Goal: Navigation & Orientation: Find specific page/section

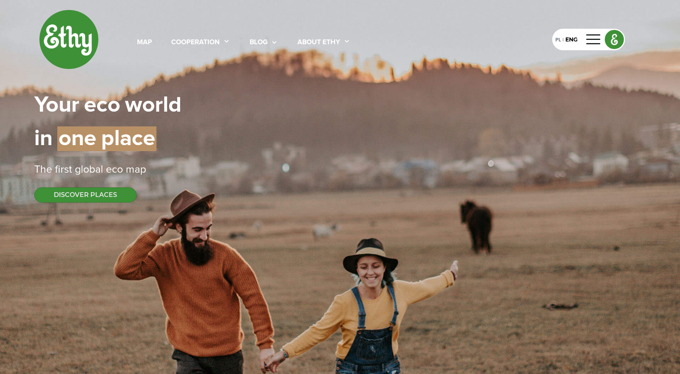
select select
click at [143, 41] on div "map" at bounding box center [144, 42] width 15 height 10
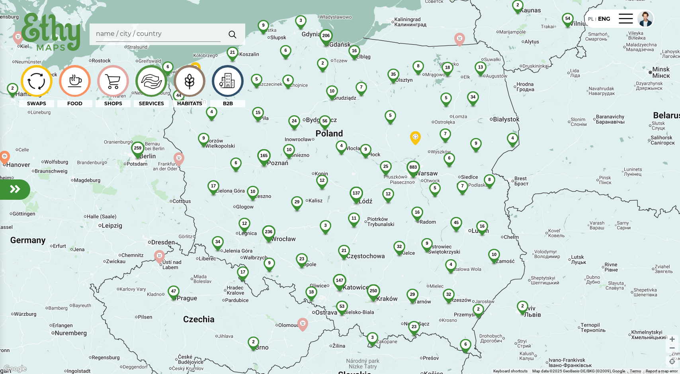
click at [397, 154] on div "883 54 206 250 137 236 56 35 6 23 45 3 4 165 32 44 32 10 21 29 2 18 34 12 17 3 …" at bounding box center [340, 187] width 680 height 374
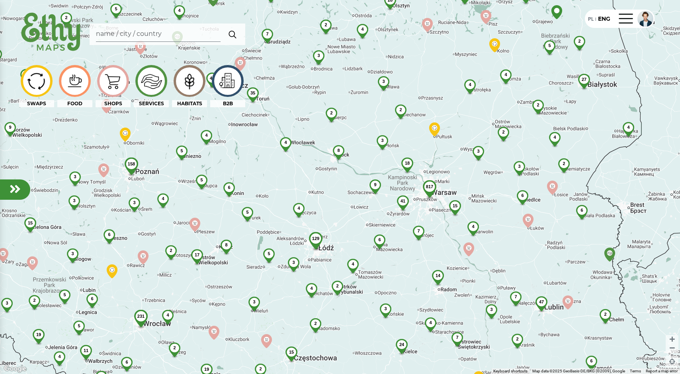
drag, startPoint x: 331, startPoint y: 206, endPoint x: 336, endPoint y: 115, distance: 91.4
click at [336, 115] on div "817 129 231 41 35 28 7 3 4 158 24 6 15 17 47 2 2 5 6 19 2 18 2 40 4 19 6 15 15 …" at bounding box center [340, 187] width 680 height 374
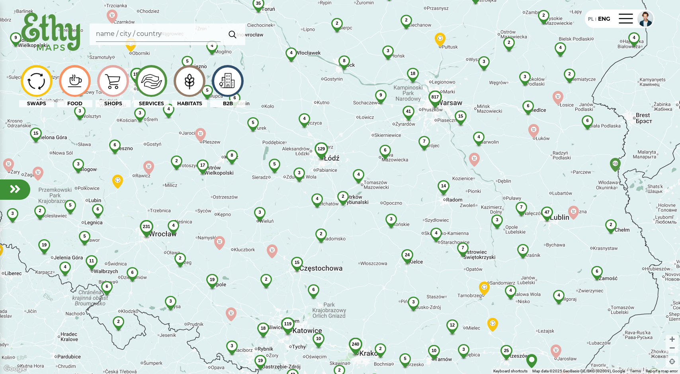
click at [294, 226] on div "817 129 231 41 35 28 7 3 4 158 24 6 15 17 47 2 2 5 6 19 6 18 2 40 4 19 6 15 15 …" at bounding box center [340, 187] width 680 height 374
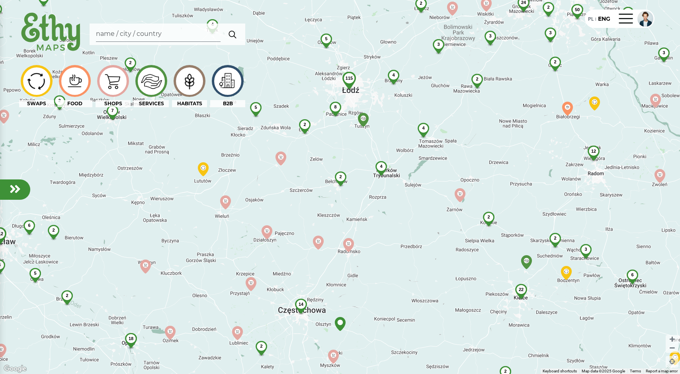
click at [321, 213] on div "494 115 212 24 22 38 14 7 2 3 2 18 3 3 2 50 5 4 3 4 3 6 2 12 3 6 3 17 5 2 8 4 2…" at bounding box center [340, 187] width 680 height 374
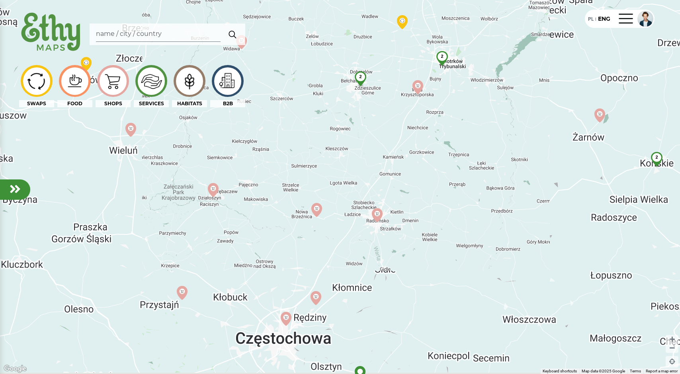
drag, startPoint x: 335, startPoint y: 257, endPoint x: 335, endPoint y: 188, distance: 68.5
click at [335, 188] on div "15 2 2 2 4 4 4 2 3" at bounding box center [340, 187] width 680 height 374
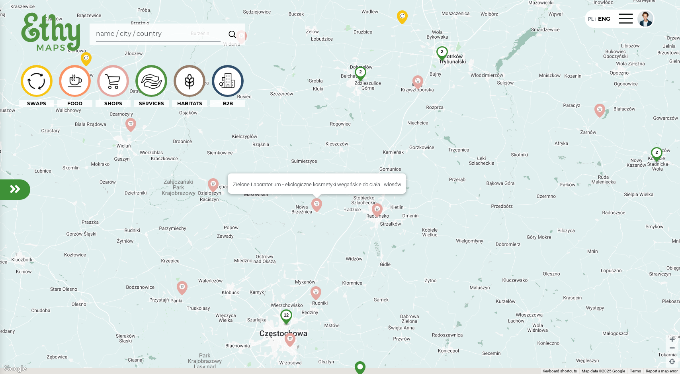
click at [320, 206] on img at bounding box center [317, 205] width 14 height 14
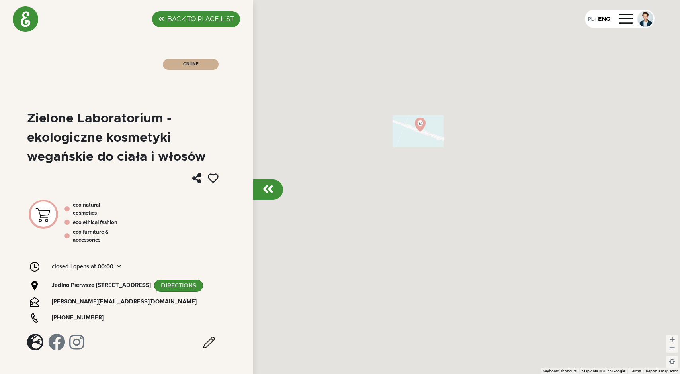
drag, startPoint x: 465, startPoint y: 109, endPoint x: 431, endPoint y: 164, distance: 64.9
click at [431, 164] on div at bounding box center [340, 187] width 680 height 374
click at [216, 24] on div "BACK TO PLACE LIST" at bounding box center [196, 19] width 88 height 16
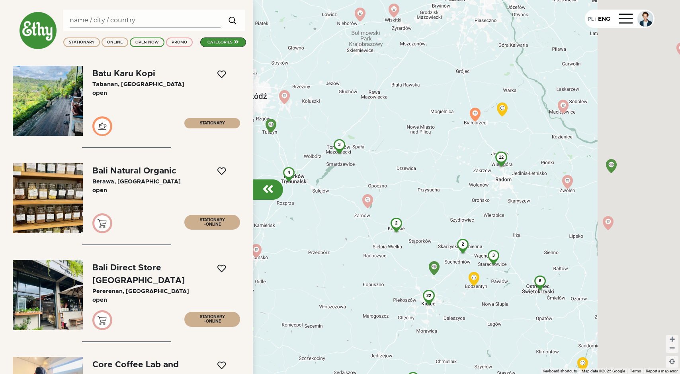
drag, startPoint x: 494, startPoint y: 98, endPoint x: 407, endPoint y: 270, distance: 192.2
click at [407, 270] on div "226 209 22 14 80 2 18 11 10 25 32 9 6 2 13 5 9 4 11 6 2 12 3 6 3 2 2 3 8 4 4 3 …" at bounding box center [340, 187] width 680 height 374
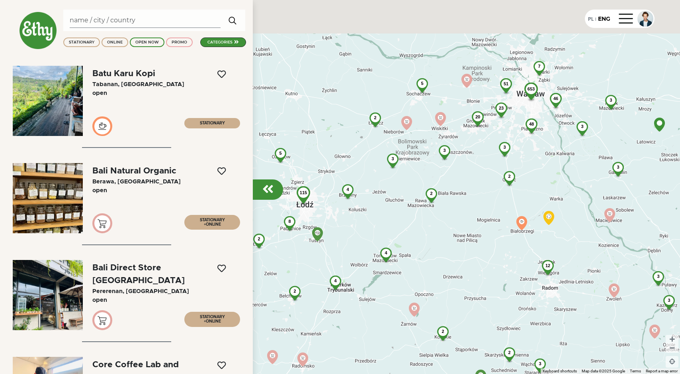
drag, startPoint x: 475, startPoint y: 166, endPoint x: 528, endPoint y: 271, distance: 118.1
click at [528, 271] on div "226 209 22 14 80 2 18 11 10 25 32 9 6 2 13 5 9 4 11 6 2 12 3 6 3 2 2 3 8 4 4 3 …" at bounding box center [340, 187] width 680 height 374
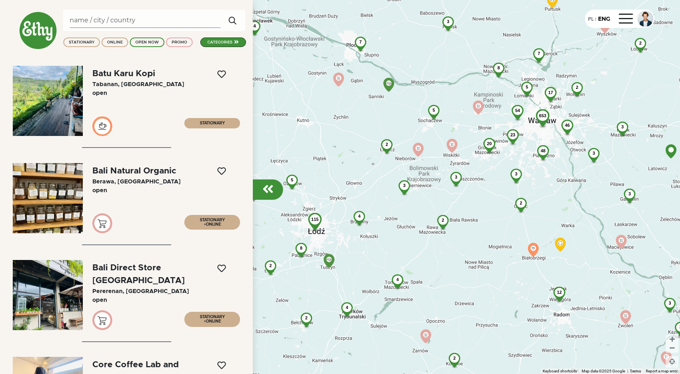
drag, startPoint x: 543, startPoint y: 212, endPoint x: 489, endPoint y: 227, distance: 55.8
click at [489, 227] on div "226 209 22 14 80 2 18 11 10 25 32 9 6 2 13 5 9 4 11 6 2 12 3 6 3 2 2 3 8 4 4 3 …" at bounding box center [340, 187] width 680 height 374
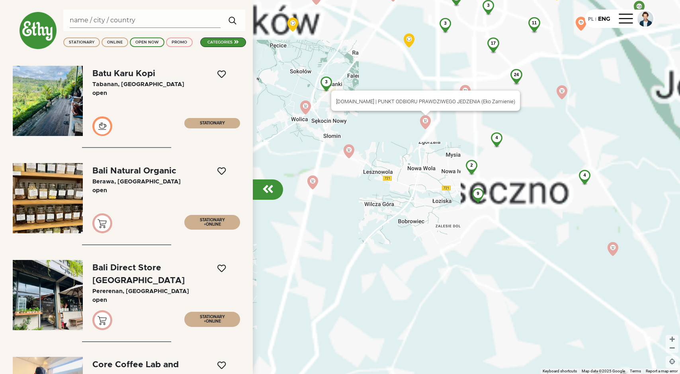
click at [425, 118] on img at bounding box center [426, 122] width 14 height 14
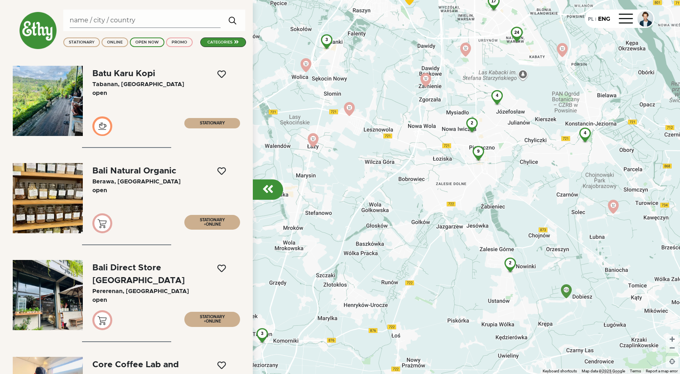
drag, startPoint x: 444, startPoint y: 219, endPoint x: 446, endPoint y: 178, distance: 41.5
click at [446, 178] on div "112 73 71 32 18 15 11 28 33 11 17 24 14 9 3 3 7 2 5 4 7 10 9 22 3 3 17 11 4 2 3…" at bounding box center [340, 187] width 680 height 374
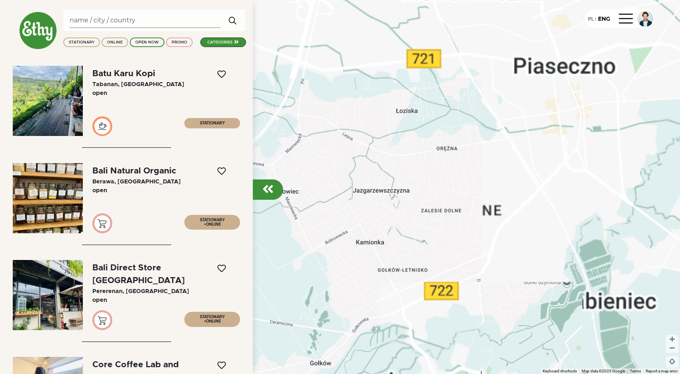
drag, startPoint x: 474, startPoint y: 140, endPoint x: 447, endPoint y: 186, distance: 52.8
click at [447, 186] on div at bounding box center [340, 187] width 680 height 374
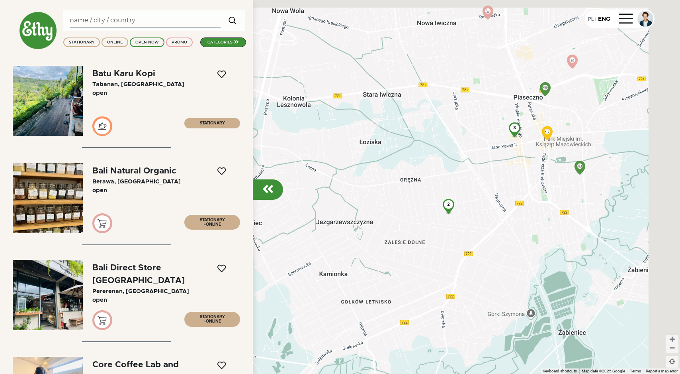
drag, startPoint x: 417, startPoint y: 135, endPoint x: 342, endPoint y: 205, distance: 102.9
click at [342, 205] on div "3 2" at bounding box center [340, 187] width 680 height 374
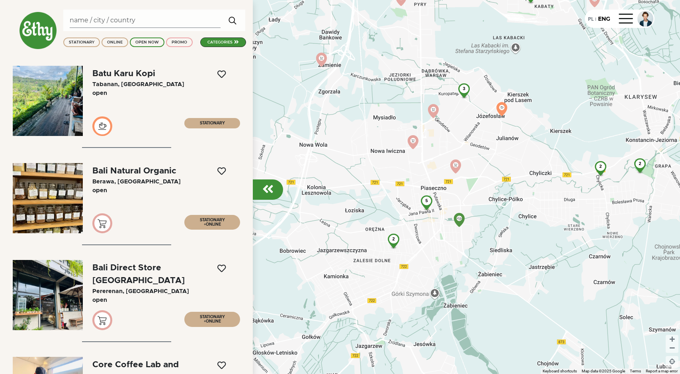
drag, startPoint x: 353, startPoint y: 200, endPoint x: 372, endPoint y: 217, distance: 25.5
click at [372, 217] on div "10 5 2 2 3 2" at bounding box center [340, 187] width 680 height 374
